Goal: Information Seeking & Learning: Understand process/instructions

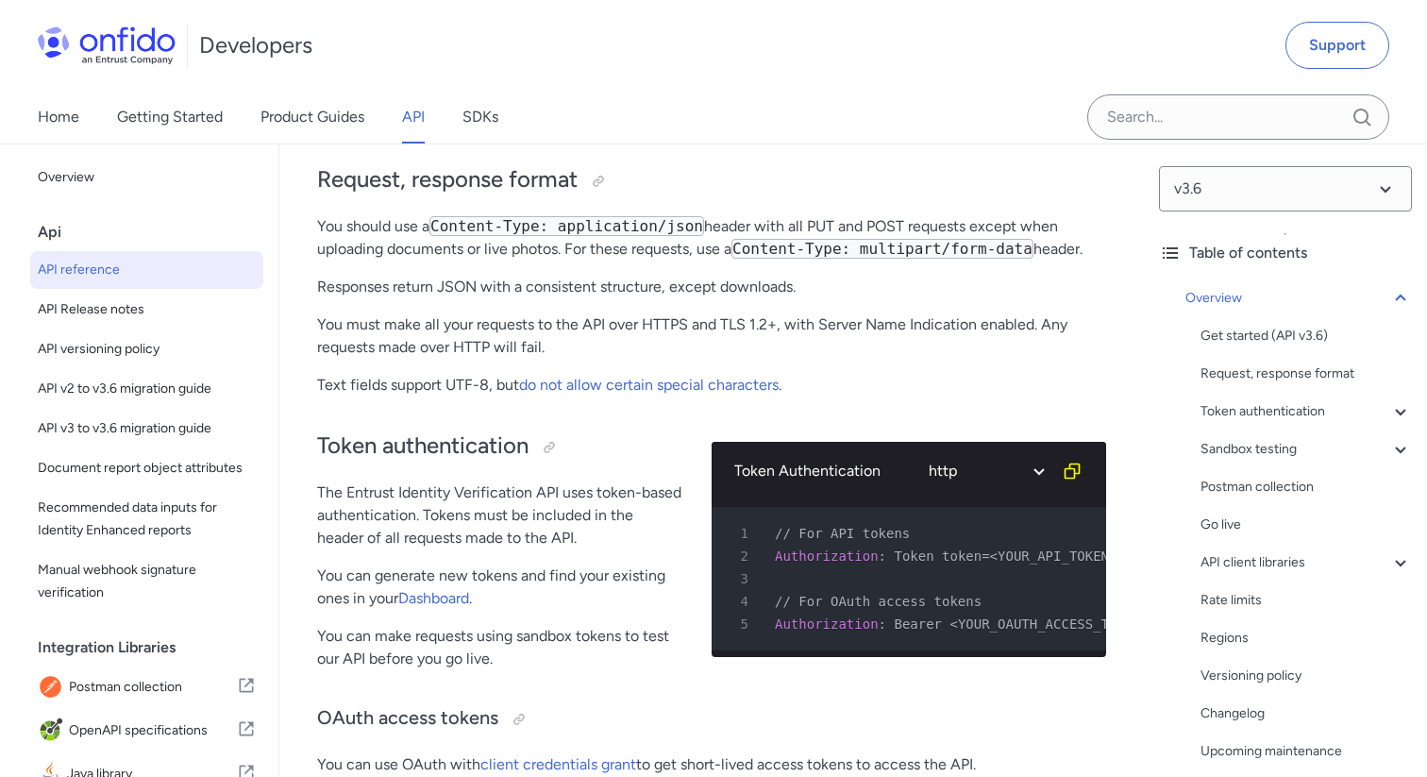
scroll to position [461, 0]
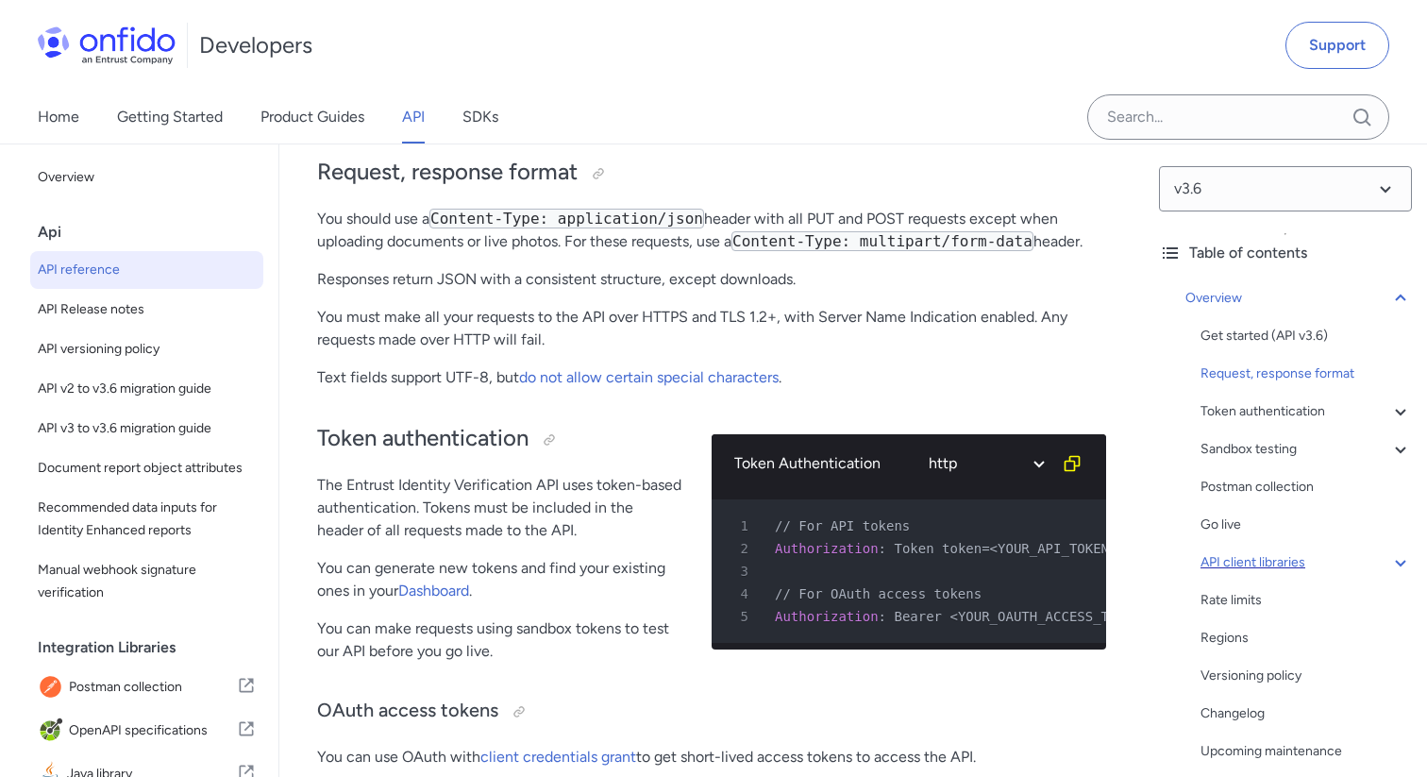
click at [1342, 556] on div "API client libraries" at bounding box center [1305, 562] width 211 height 23
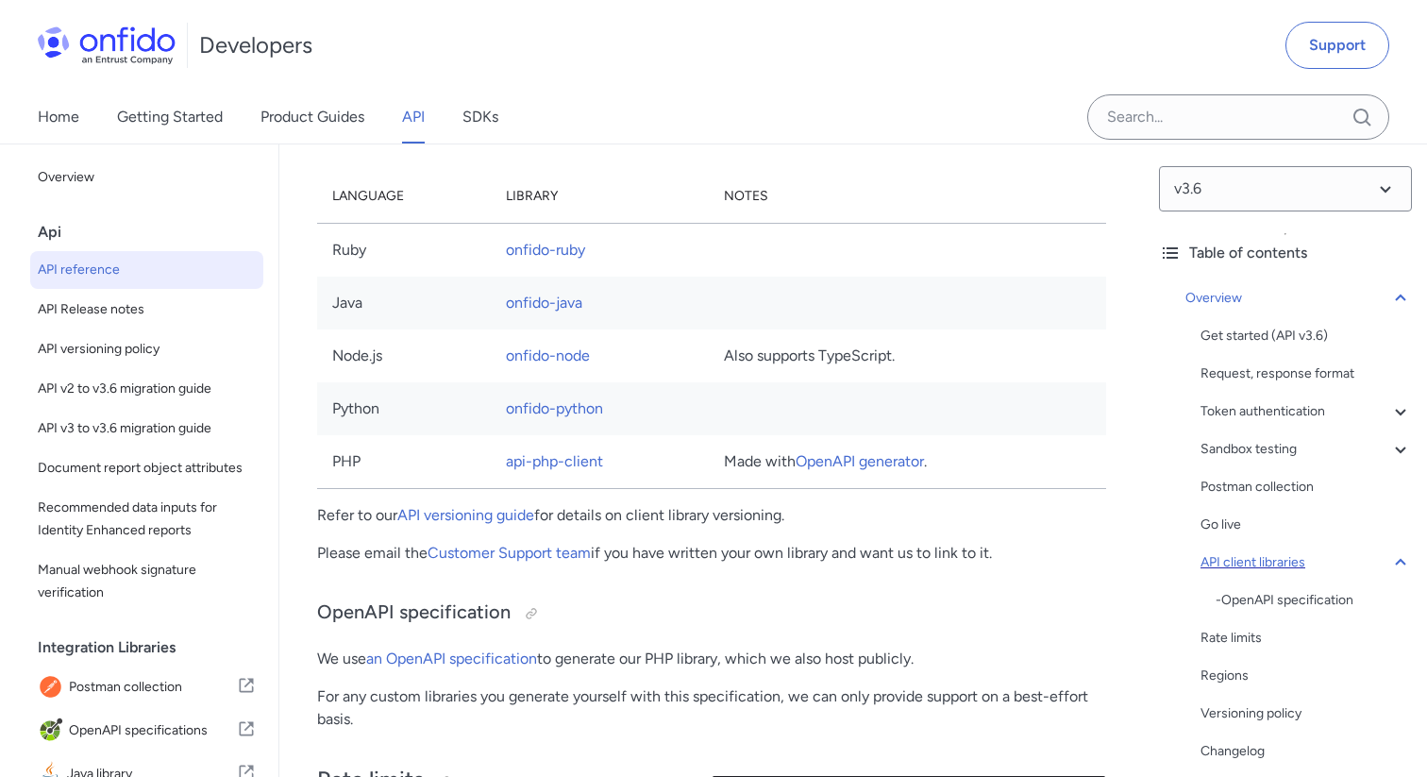
click at [1342, 556] on div "API client libraries" at bounding box center [1305, 562] width 211 height 23
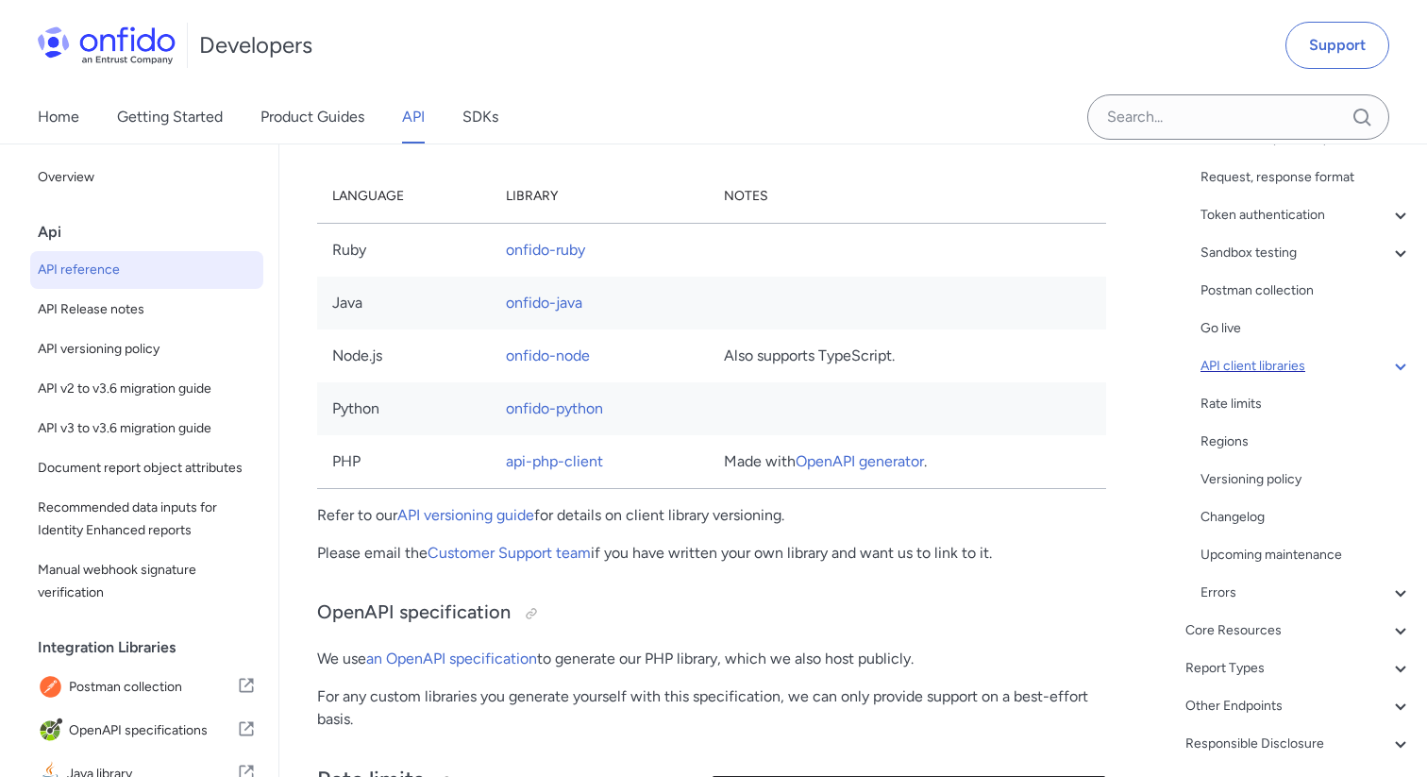
scroll to position [265, 0]
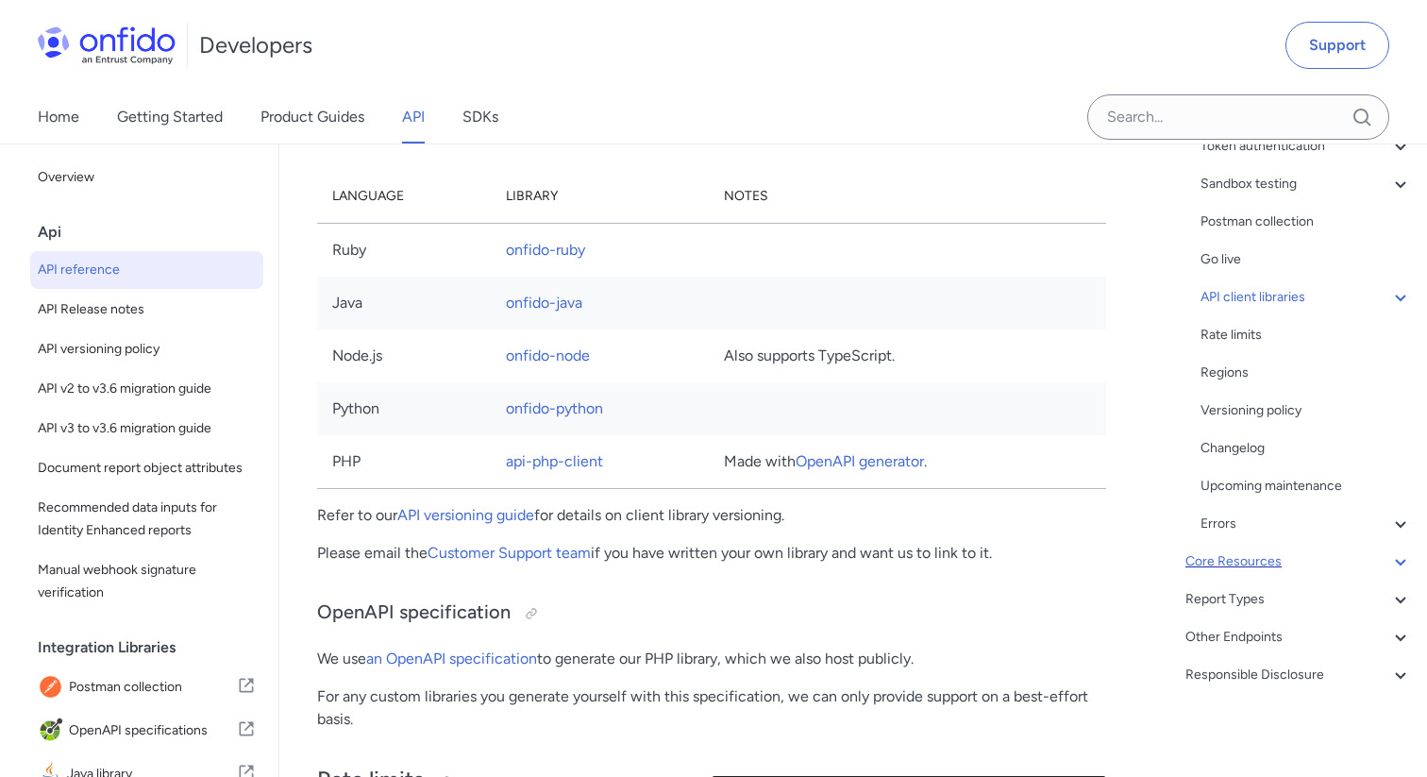
click at [1317, 561] on div "Core Resources" at bounding box center [1298, 561] width 226 height 23
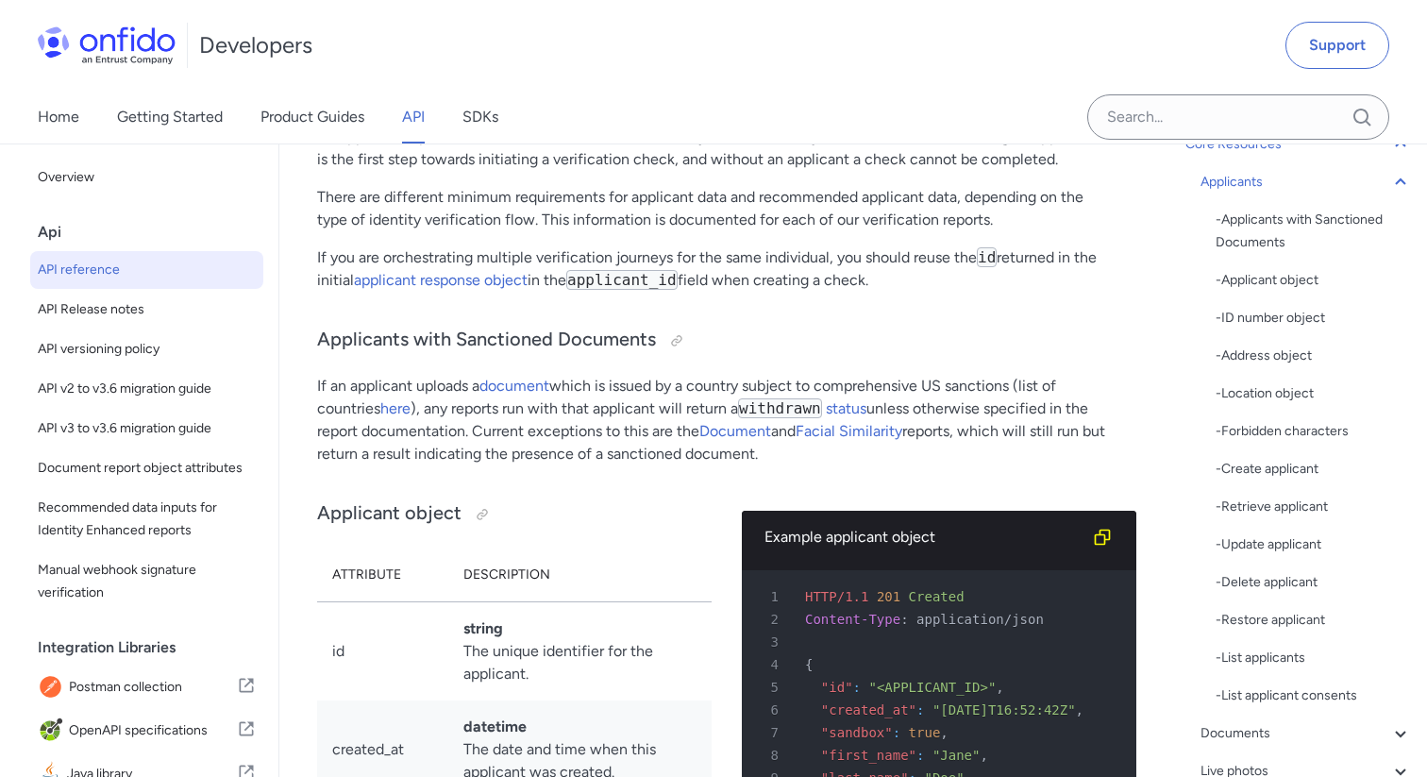
scroll to position [164, 0]
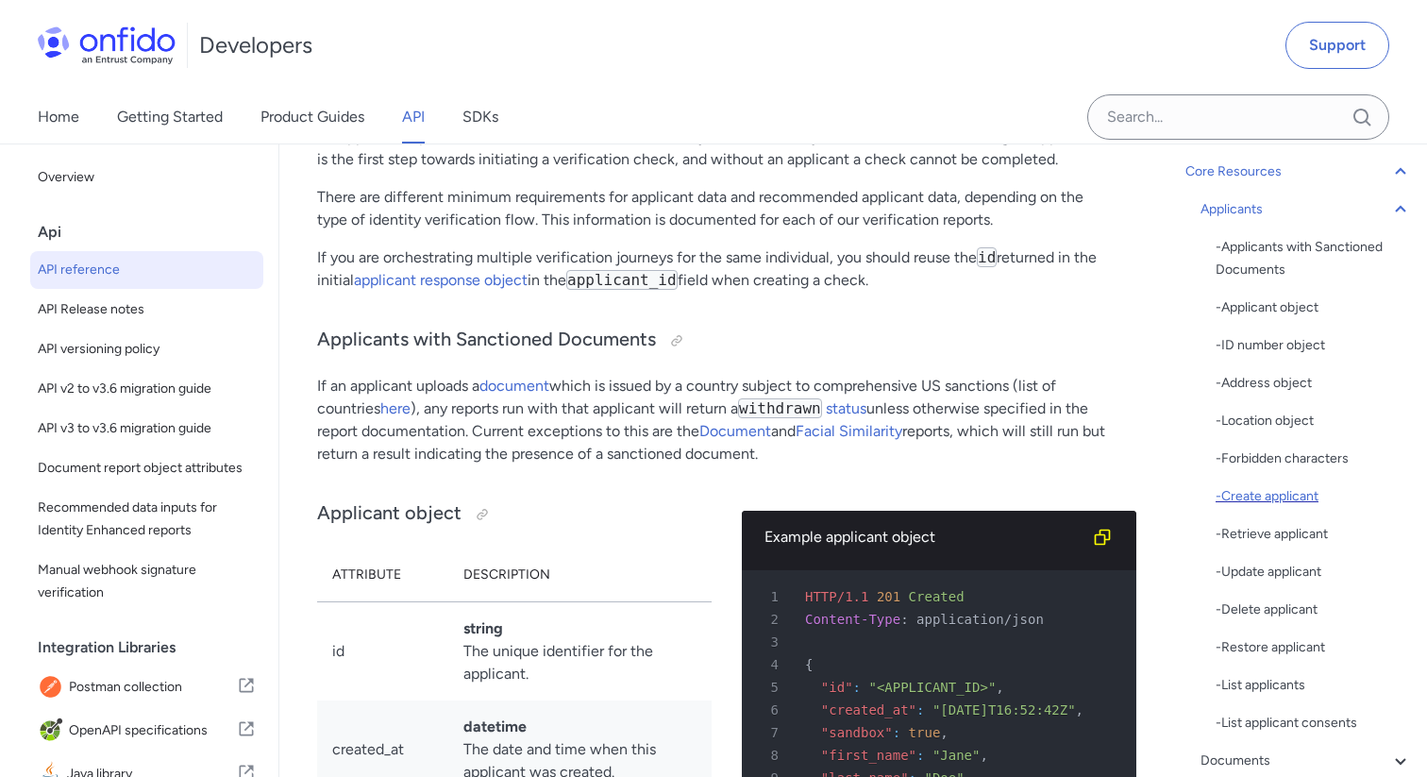
click at [1254, 501] on div "- Create applicant" at bounding box center [1313, 496] width 196 height 23
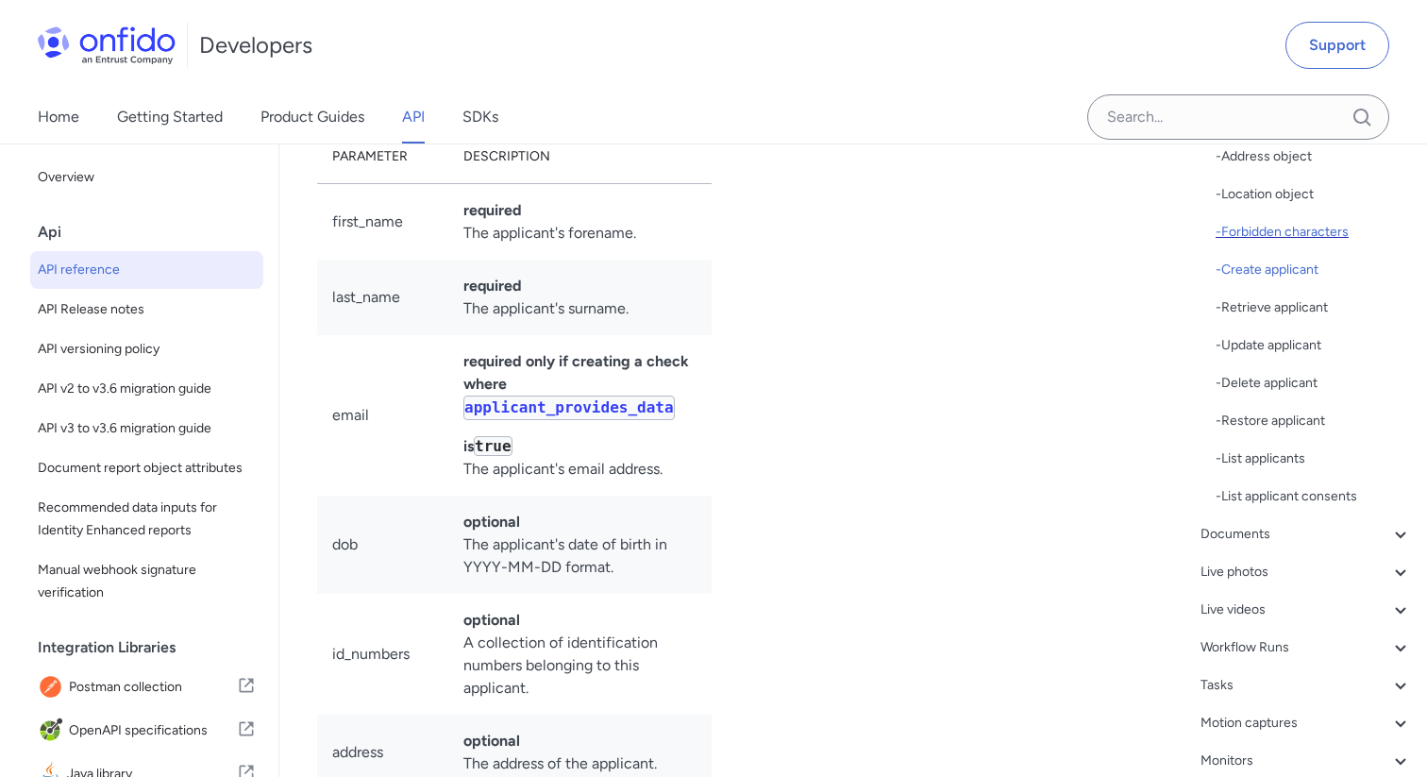
scroll to position [506, 0]
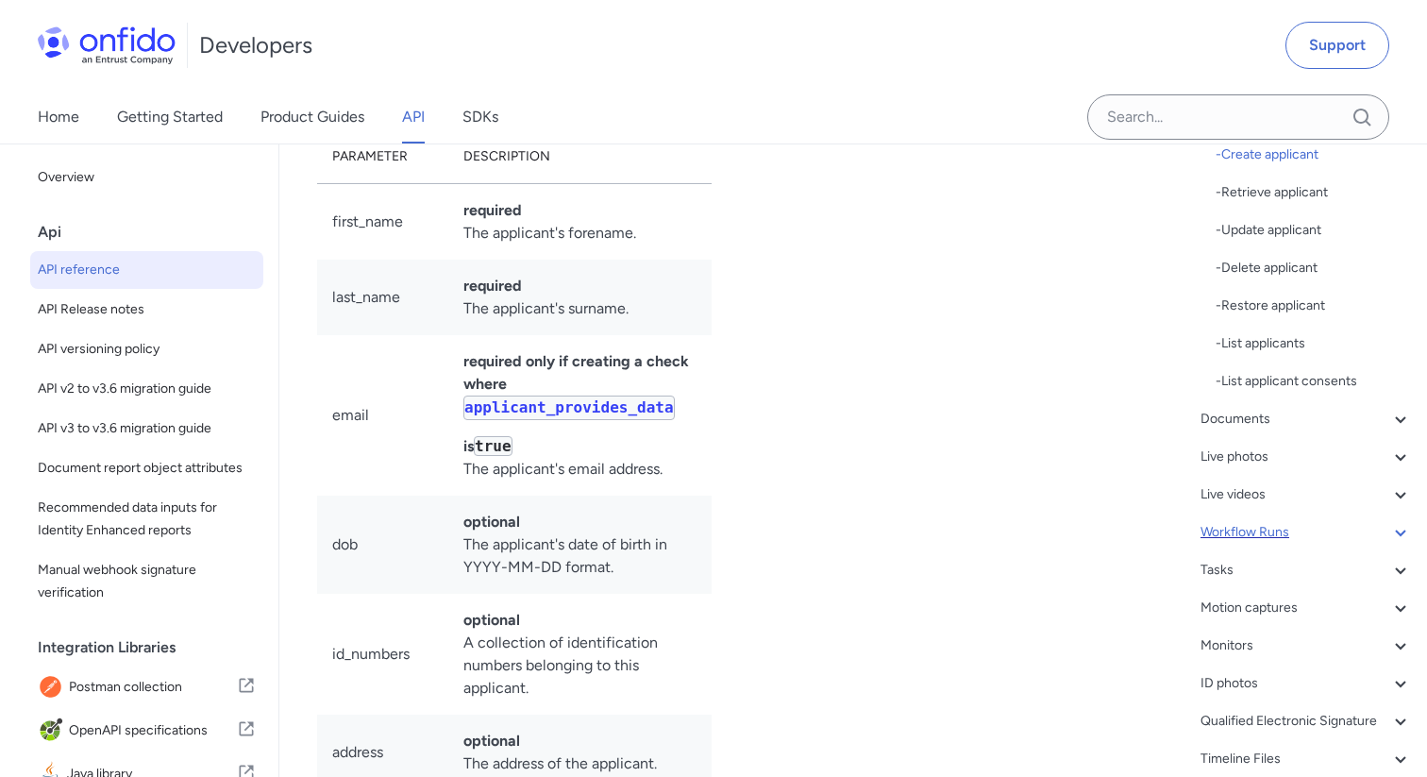
click at [1252, 523] on div "Workflow Runs" at bounding box center [1305, 532] width 211 height 23
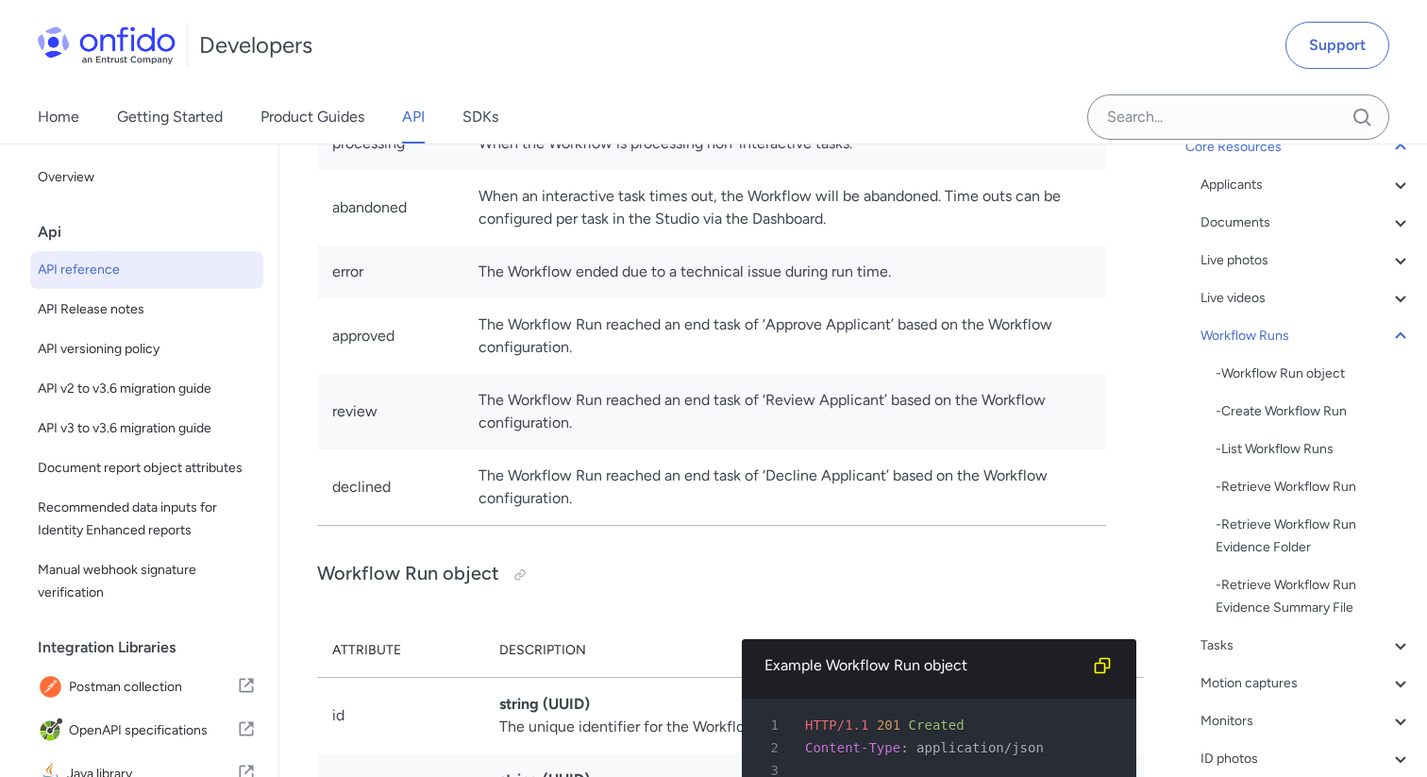
scroll to position [175, 0]
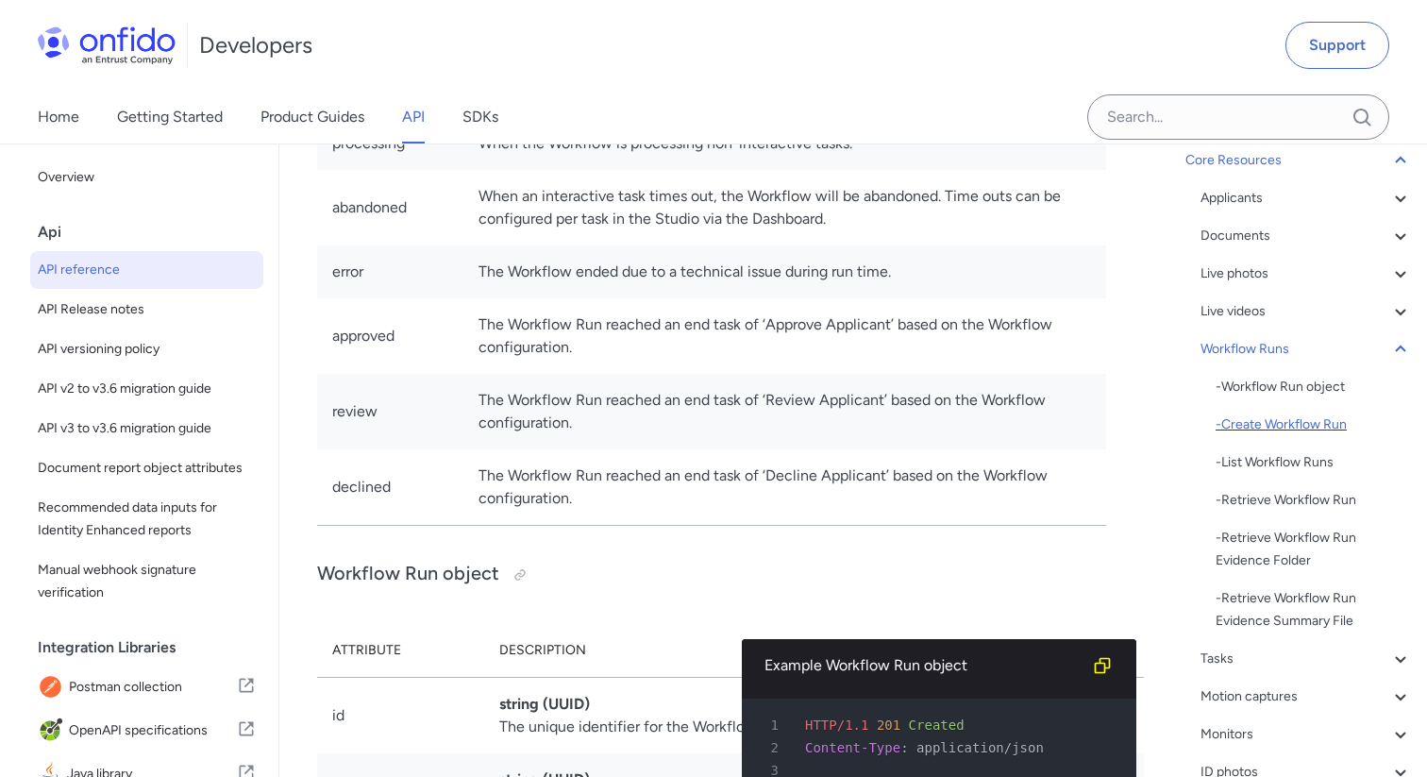
click at [1279, 435] on div "- Create Workflow Run" at bounding box center [1313, 424] width 196 height 23
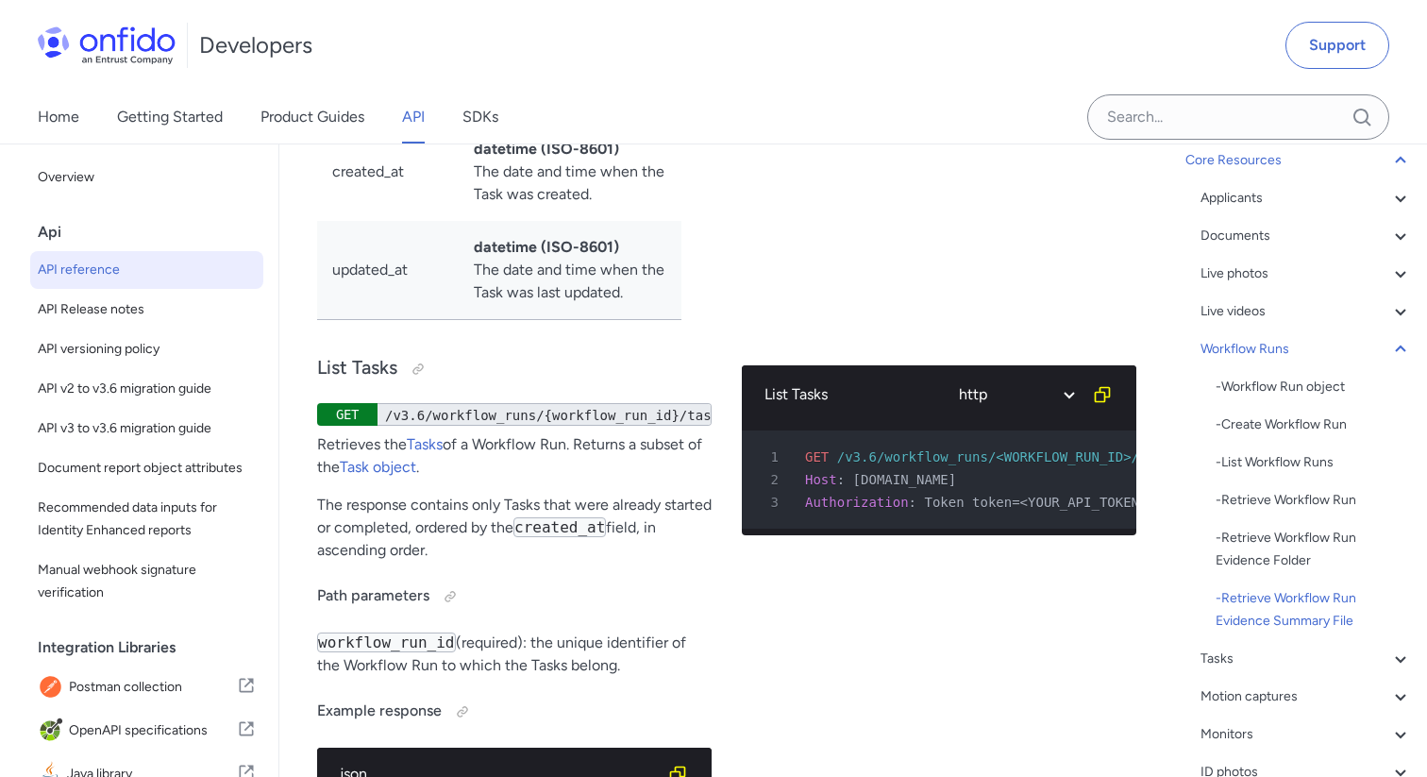
scroll to position [57443, 0]
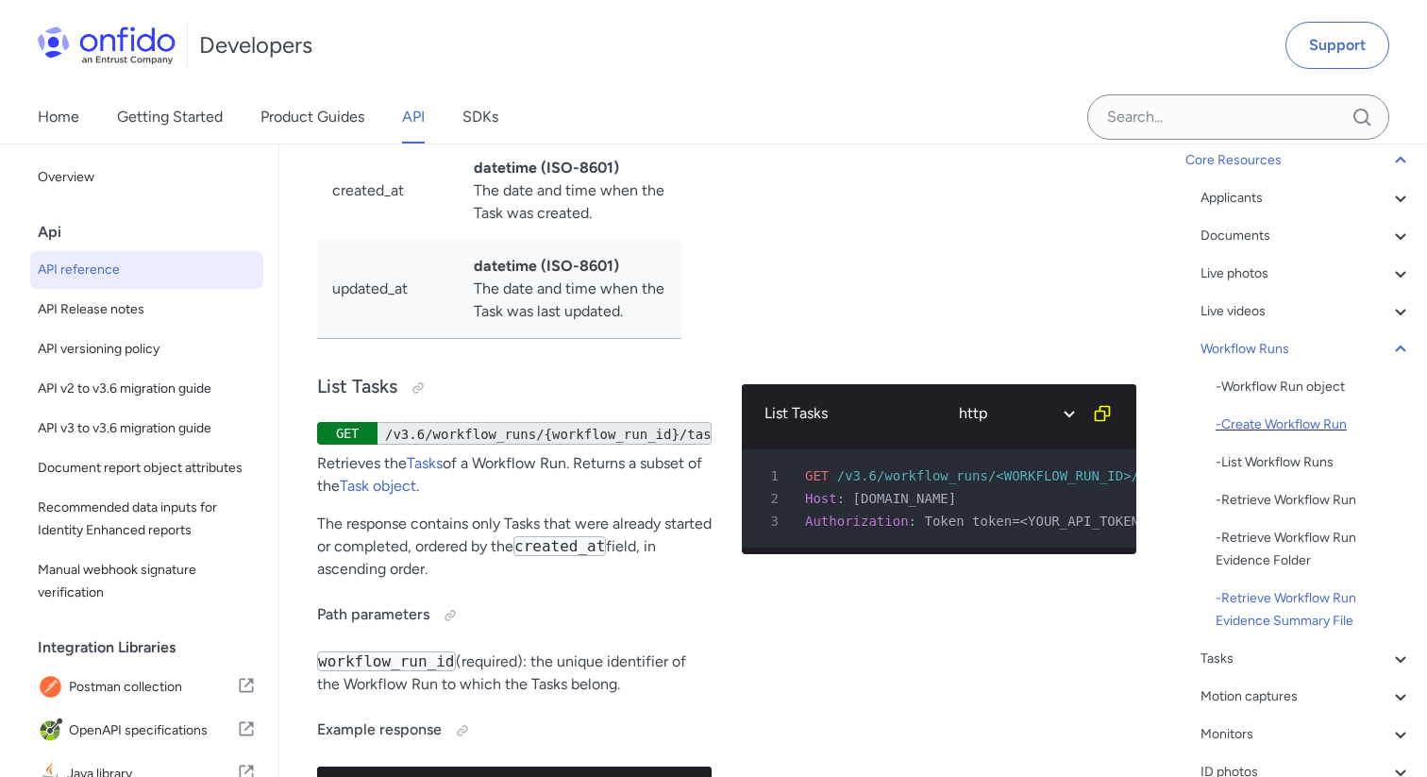
click at [1265, 423] on div "- Create Workflow Run" at bounding box center [1313, 424] width 196 height 23
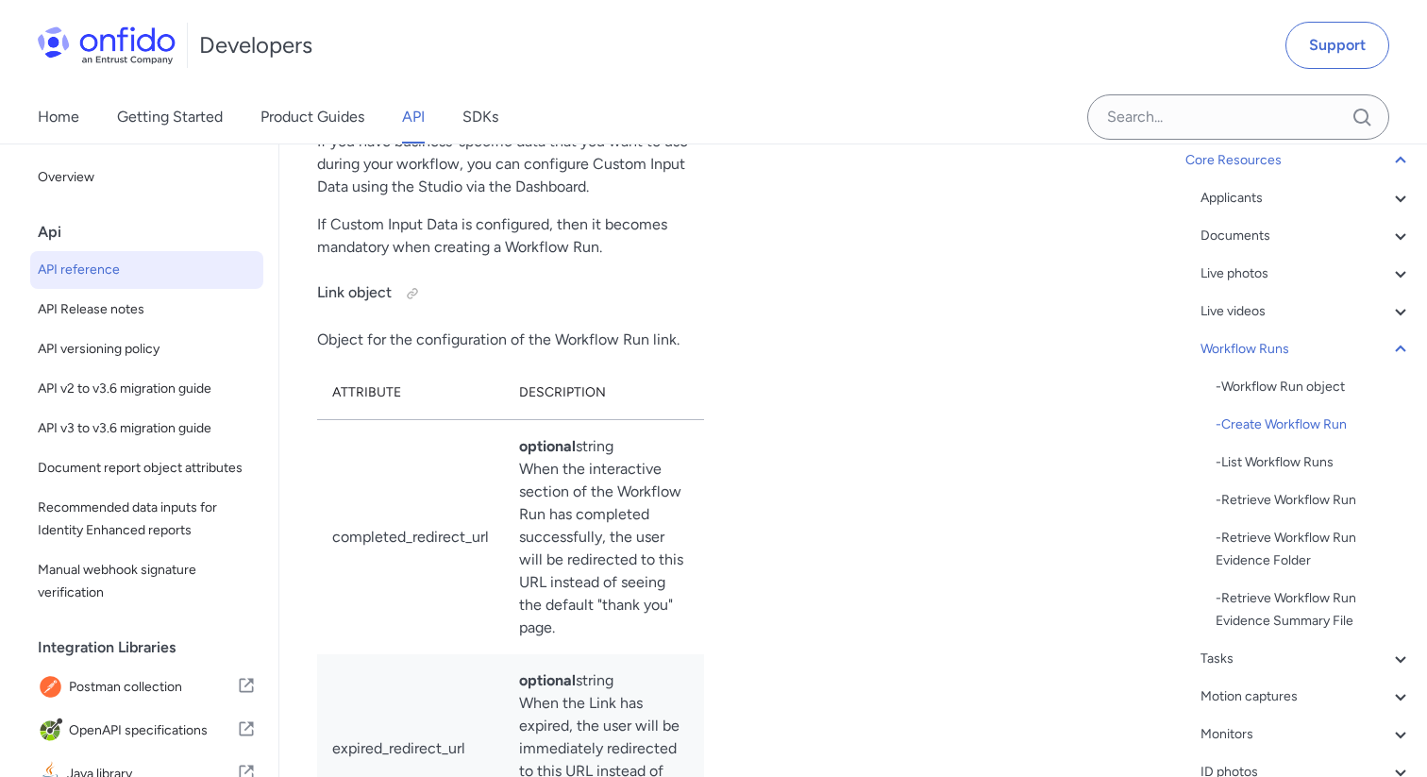
scroll to position [52233, 0]
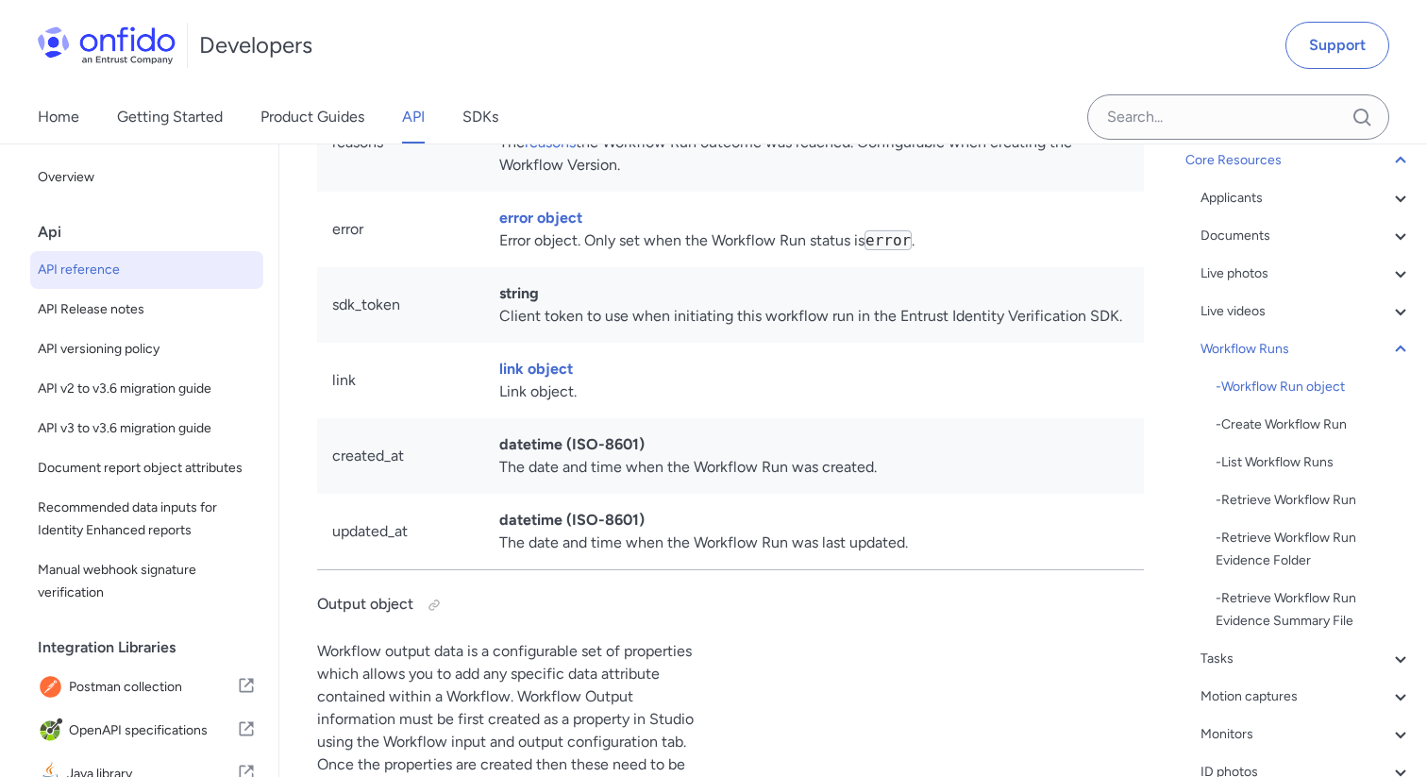
scroll to position [48103, 0]
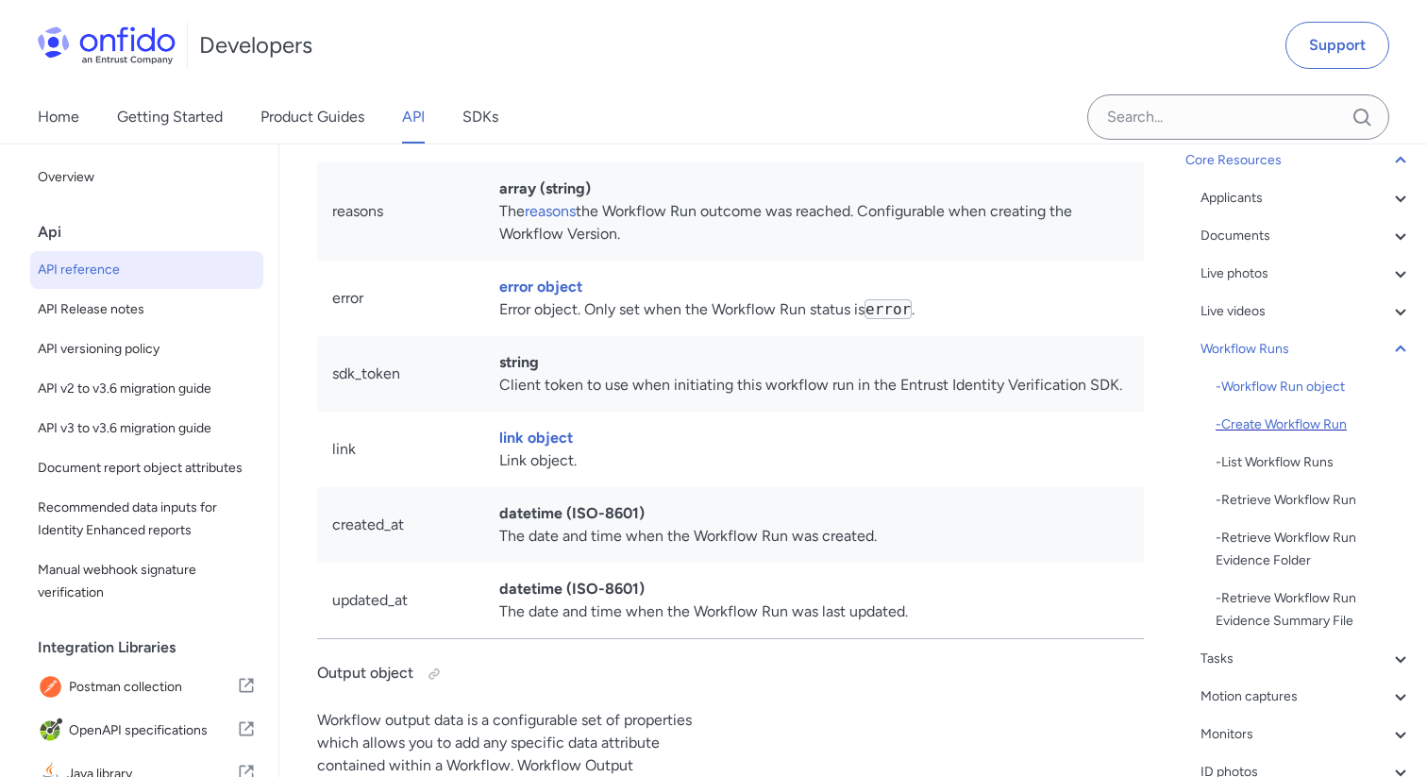
click at [1272, 421] on div "- Create Workflow Run" at bounding box center [1313, 424] width 196 height 23
